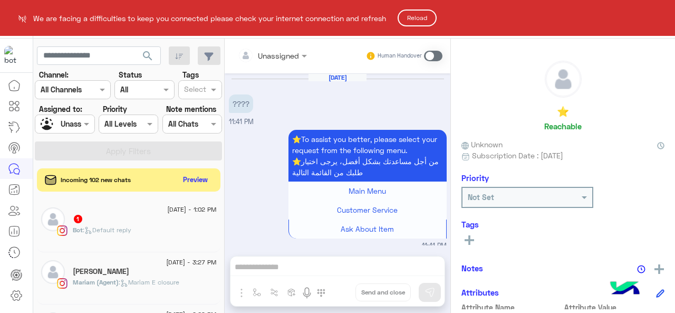
scroll to position [5, 0]
